Goal: Task Accomplishment & Management: Complete application form

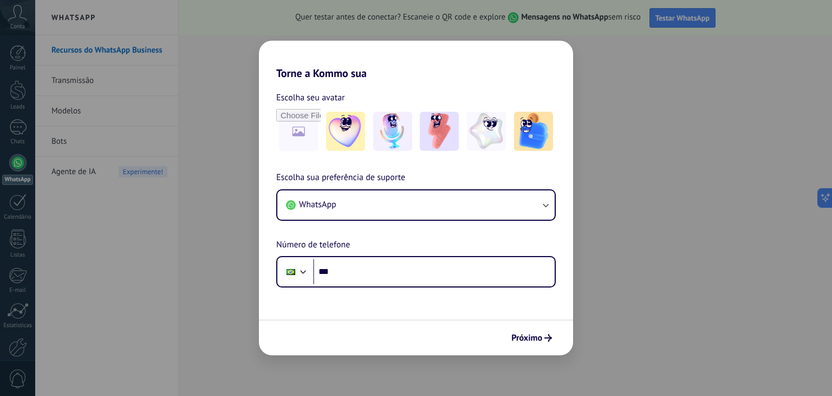
click at [607, 245] on div "Torne a Kommo sua Escolha seu avatar Escolha sua preferência de suporte WhatsAp…" at bounding box center [416, 198] width 832 height 396
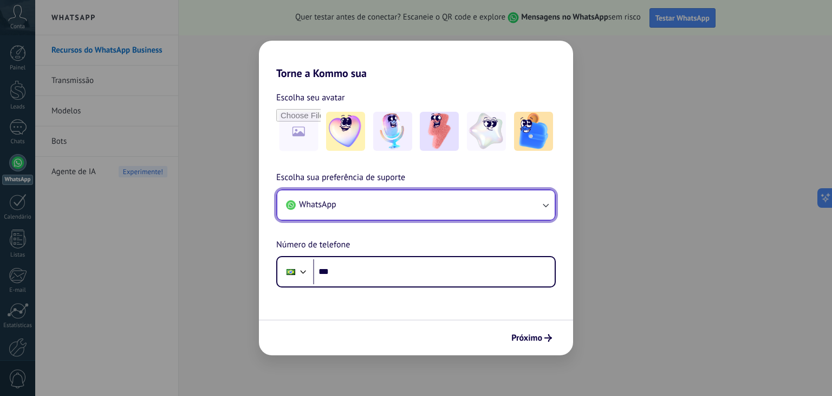
click at [541, 203] on icon "button" at bounding box center [545, 204] width 11 height 11
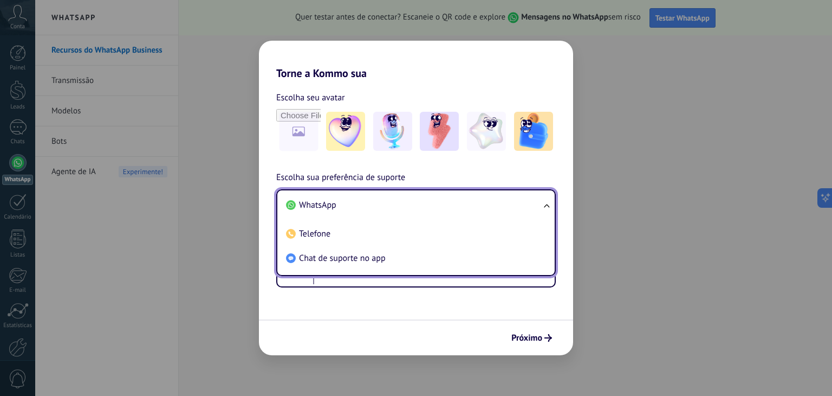
click at [480, 326] on div "Próximo" at bounding box center [416, 337] width 314 height 36
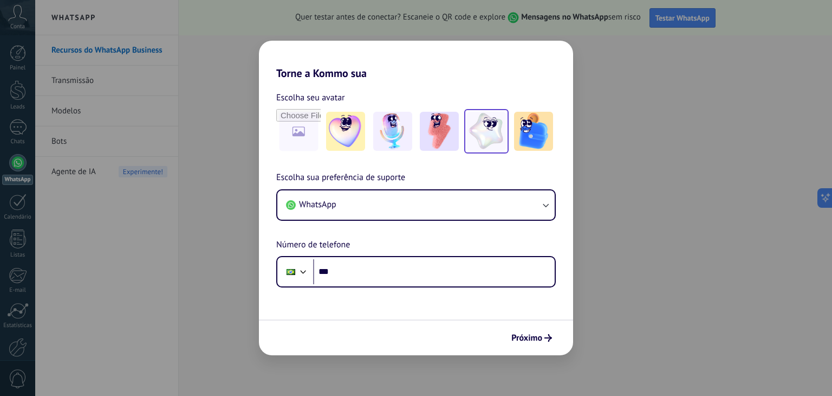
click at [494, 135] on img at bounding box center [486, 131] width 39 height 39
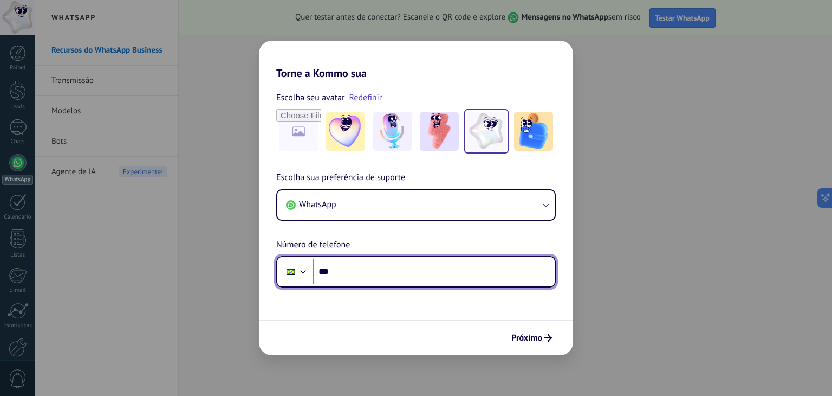
click at [395, 270] on input "***" at bounding box center [434, 271] width 242 height 25
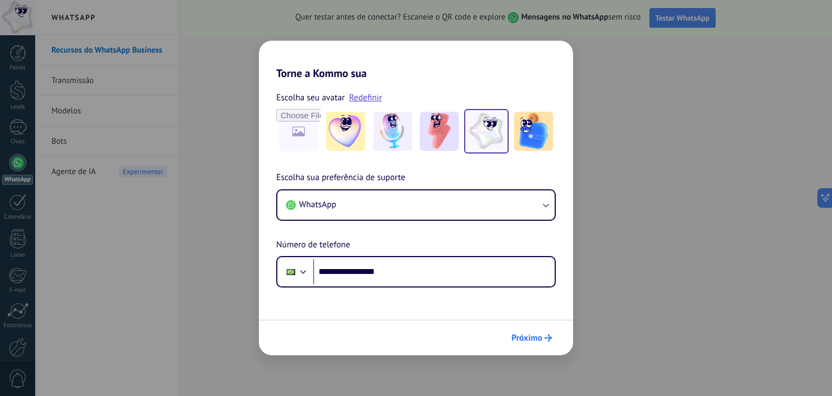
click at [526, 334] on span "Próximo" at bounding box center [527, 338] width 31 height 8
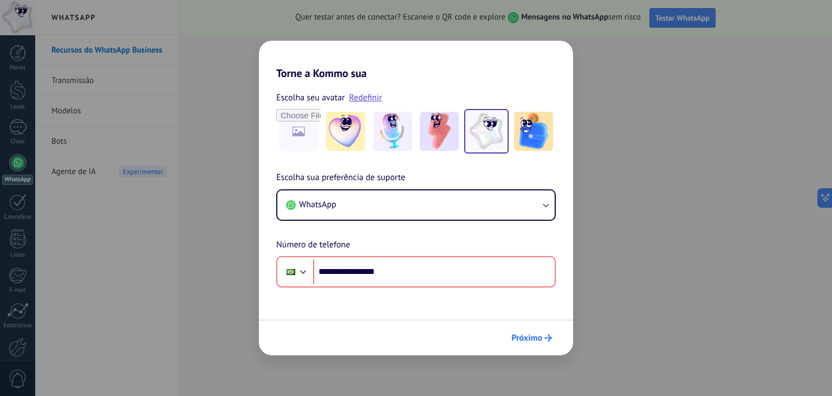
click at [526, 334] on span "Próximo" at bounding box center [527, 338] width 31 height 8
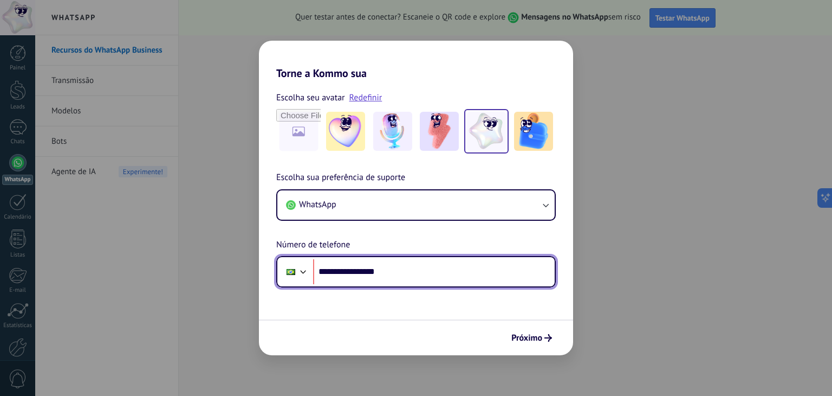
click at [353, 273] on input "**********" at bounding box center [434, 271] width 242 height 25
type input "**********"
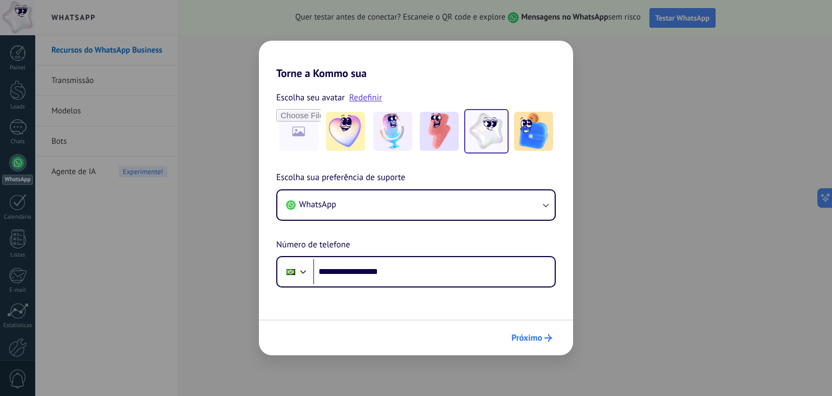
click at [532, 334] on span "Próximo" at bounding box center [527, 338] width 31 height 8
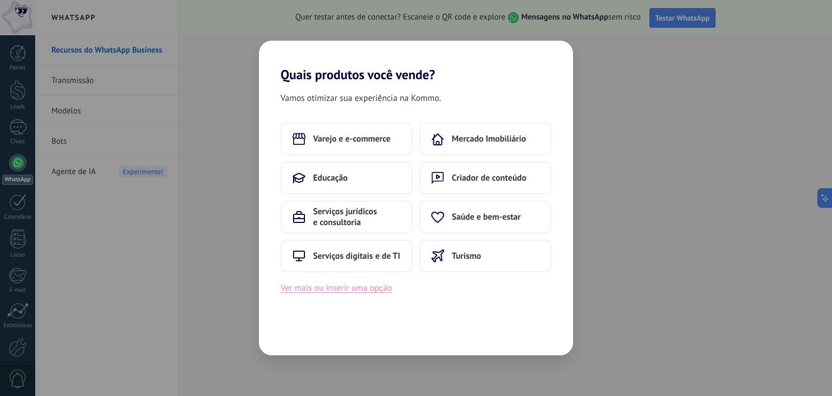
click at [366, 290] on button "Ver mais ou inserir uma opção" at bounding box center [337, 288] width 112 height 14
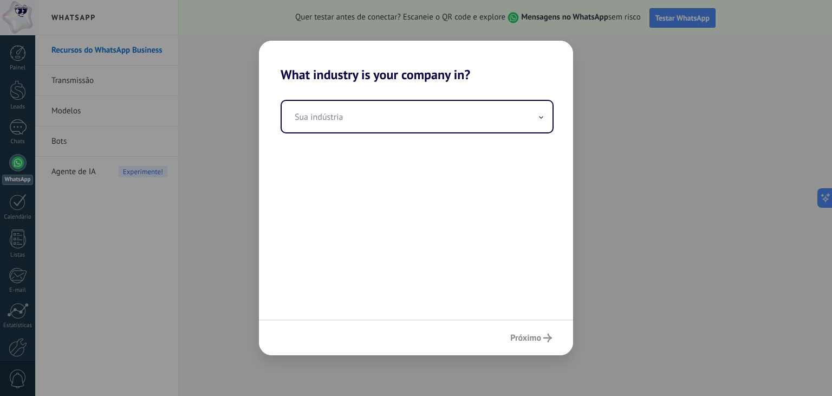
click at [527, 333] on div "Próximo" at bounding box center [416, 337] width 314 height 36
click at [539, 337] on div "Próximo" at bounding box center [416, 337] width 314 height 36
click at [635, 250] on div "What industry is your company in? Sua indústria Próximo" at bounding box center [416, 198] width 832 height 396
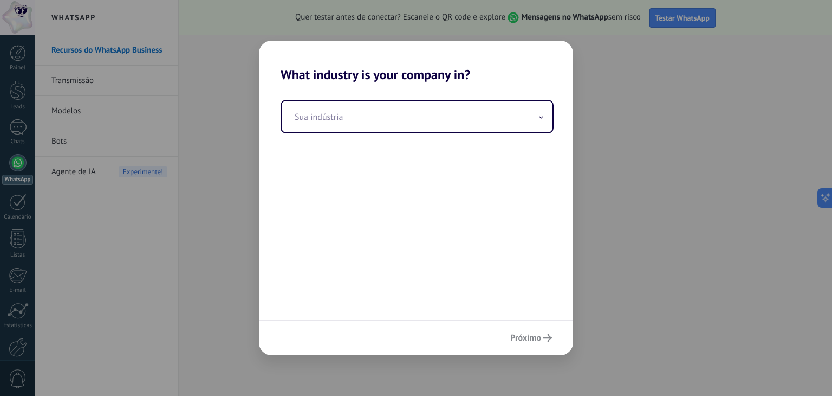
click at [635, 250] on div "What industry is your company in? Sua indústria Próximo" at bounding box center [416, 198] width 832 height 396
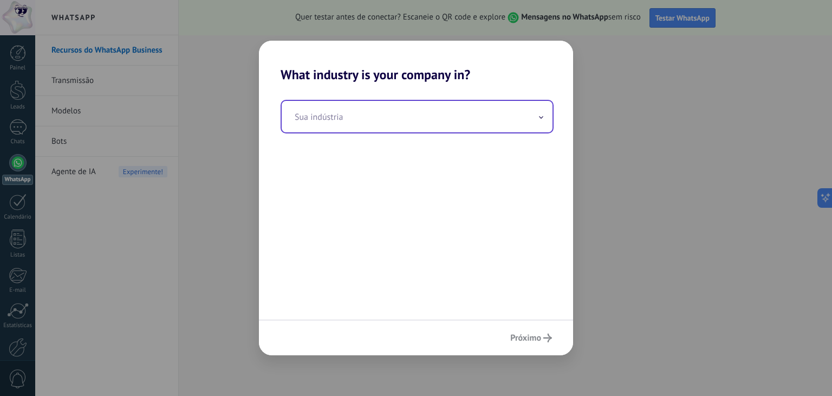
click at [404, 115] on input "text" at bounding box center [417, 116] width 271 height 31
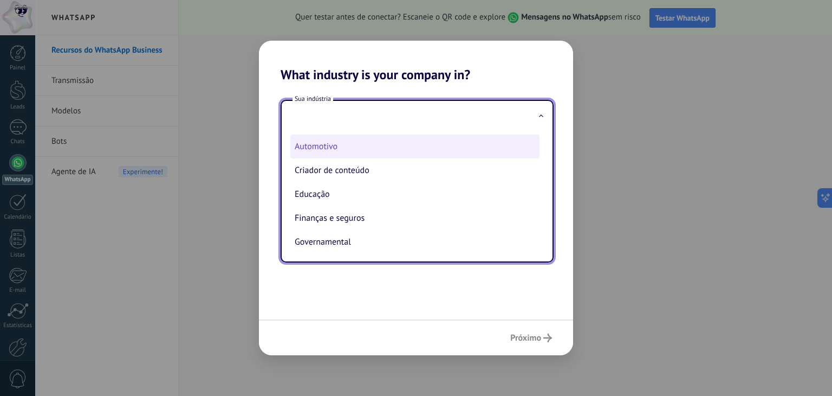
click at [368, 151] on li "Automotivo" at bounding box center [414, 146] width 249 height 24
type input "**********"
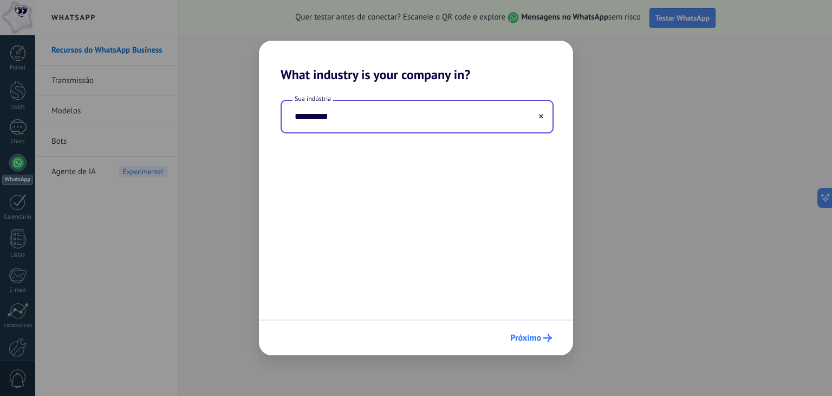
click at [528, 339] on span "Próximo" at bounding box center [525, 338] width 31 height 8
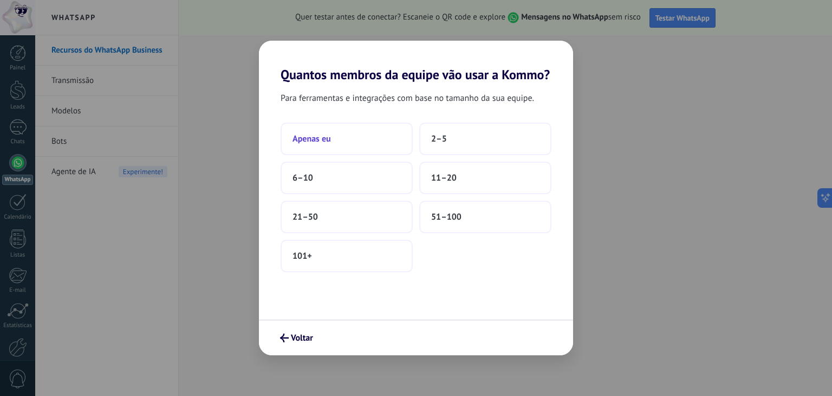
click at [321, 134] on span "Apenas eu" at bounding box center [312, 138] width 38 height 11
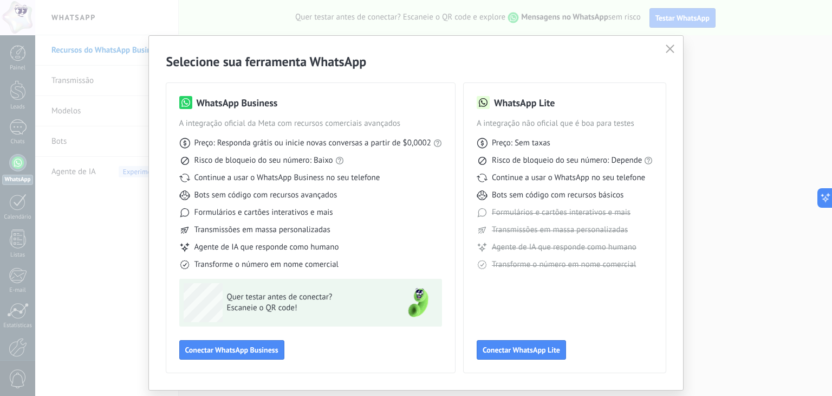
click at [675, 35] on div "Selecione sua ferramenta WhatsApp WhatsApp Business A integração oficial da Met…" at bounding box center [416, 212] width 536 height 355
click at [667, 47] on use "button" at bounding box center [671, 48] width 8 height 8
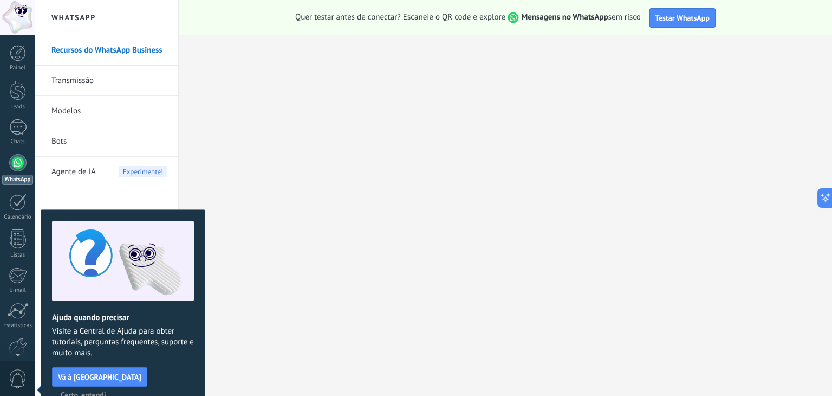
click at [9, 77] on div "Painel Leads Chats WhatsApp Clientes" at bounding box center [17, 230] width 35 height 371
click at [15, 137] on link "Chats" at bounding box center [17, 132] width 35 height 26
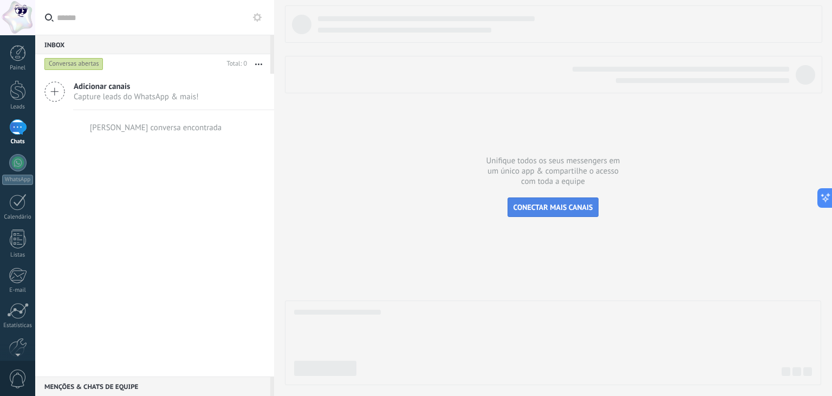
click at [551, 202] on span "CONECTAR MAIS CANAIS" at bounding box center [554, 207] width 80 height 10
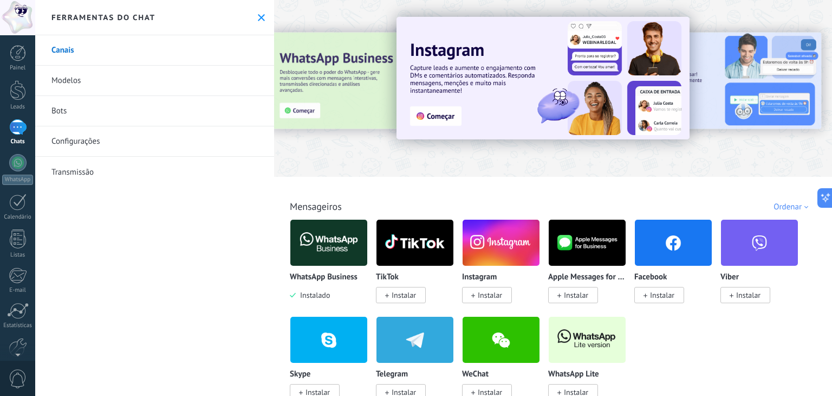
click at [75, 172] on link "Transmissão" at bounding box center [154, 172] width 239 height 30
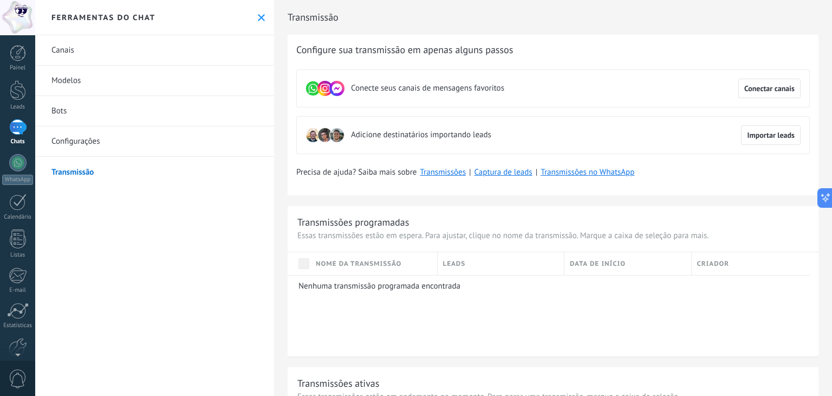
click at [90, 87] on link "Modelos" at bounding box center [154, 81] width 239 height 30
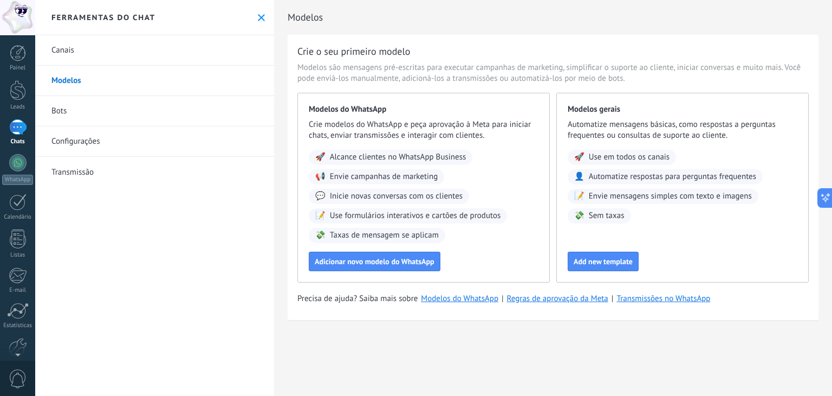
click at [96, 46] on link "Canais" at bounding box center [154, 50] width 239 height 30
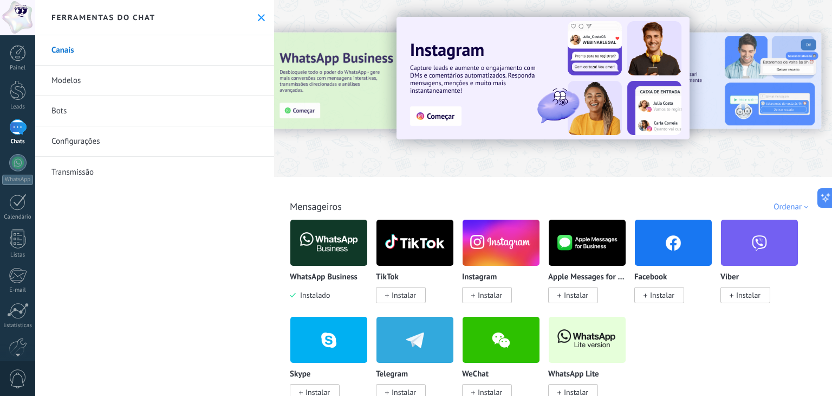
click at [81, 112] on link "Bots" at bounding box center [154, 111] width 239 height 30
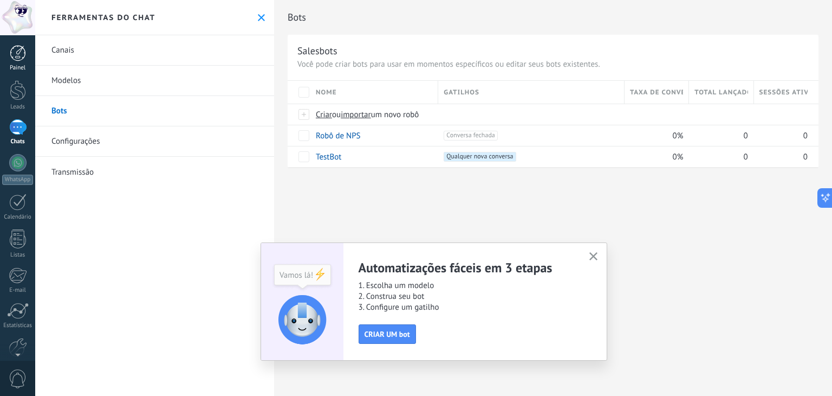
click at [13, 53] on div at bounding box center [18, 53] width 16 height 16
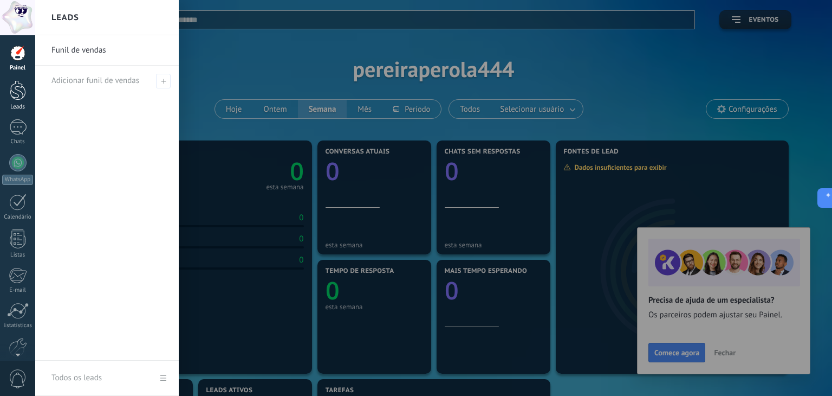
click at [15, 95] on div at bounding box center [18, 90] width 16 height 20
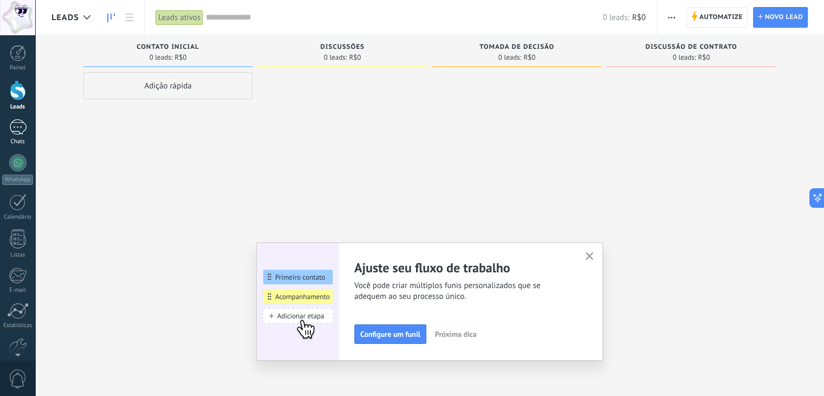
click at [14, 131] on div at bounding box center [17, 127] width 17 height 16
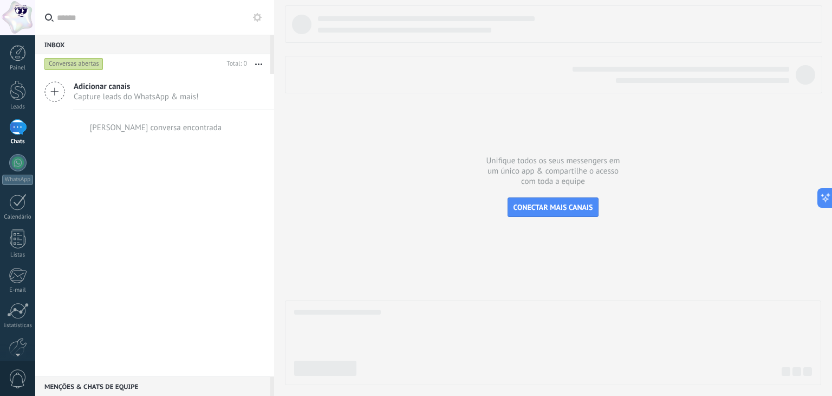
click at [124, 87] on span "Adicionar canais" at bounding box center [136, 86] width 125 height 10
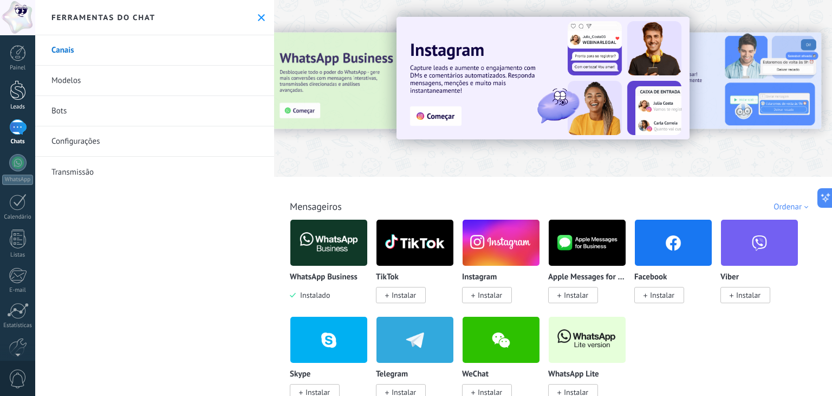
click at [24, 90] on div at bounding box center [18, 90] width 16 height 20
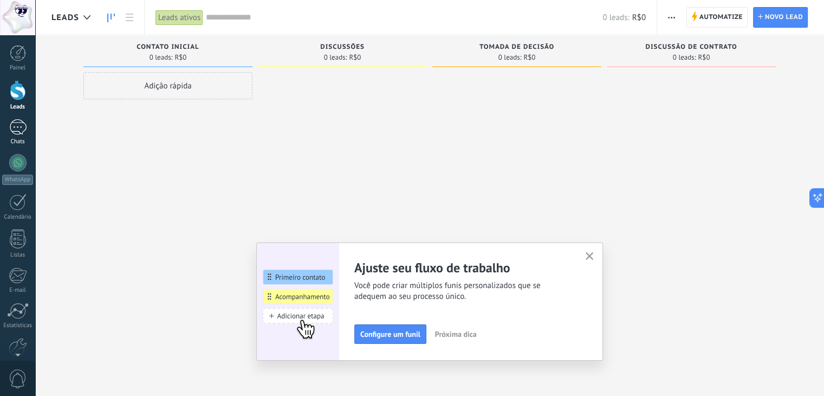
click at [15, 131] on div at bounding box center [17, 127] width 17 height 16
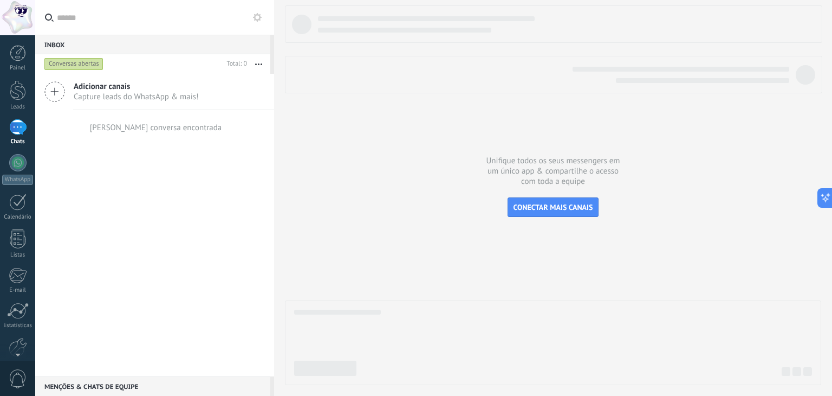
click at [57, 88] on icon at bounding box center [54, 91] width 21 height 21
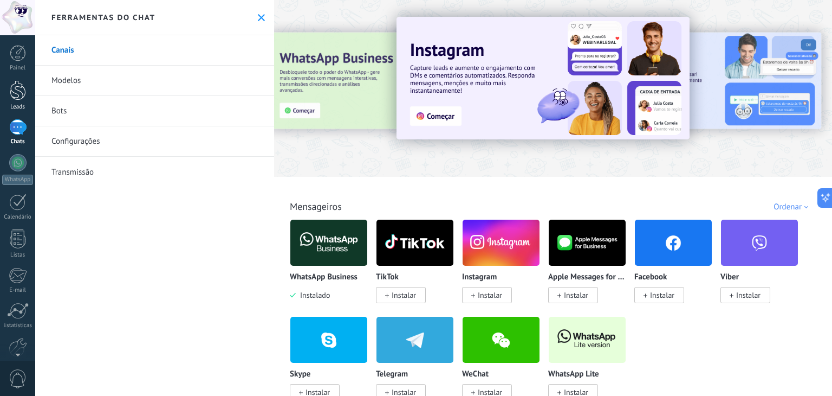
click at [7, 105] on div "Leads" at bounding box center [17, 107] width 31 height 7
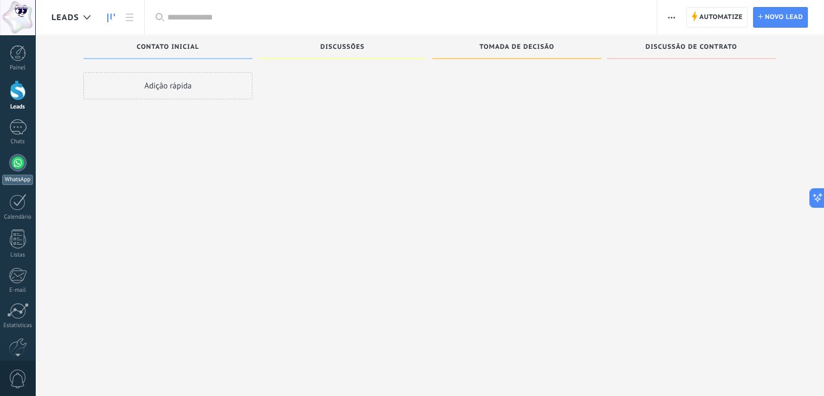
click at [12, 158] on div at bounding box center [17, 162] width 17 height 17
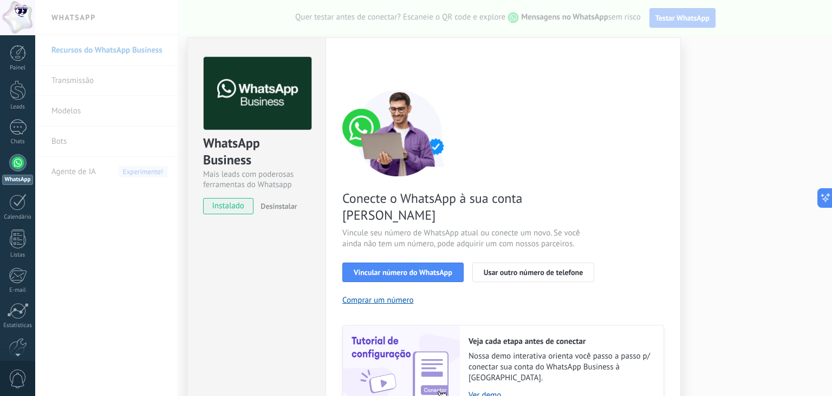
click at [697, 200] on div "WhatsApp Business Mais leads com poderosas ferramentas do Whatsapp instalado De…" at bounding box center [433, 198] width 797 height 396
